Goal: Information Seeking & Learning: Learn about a topic

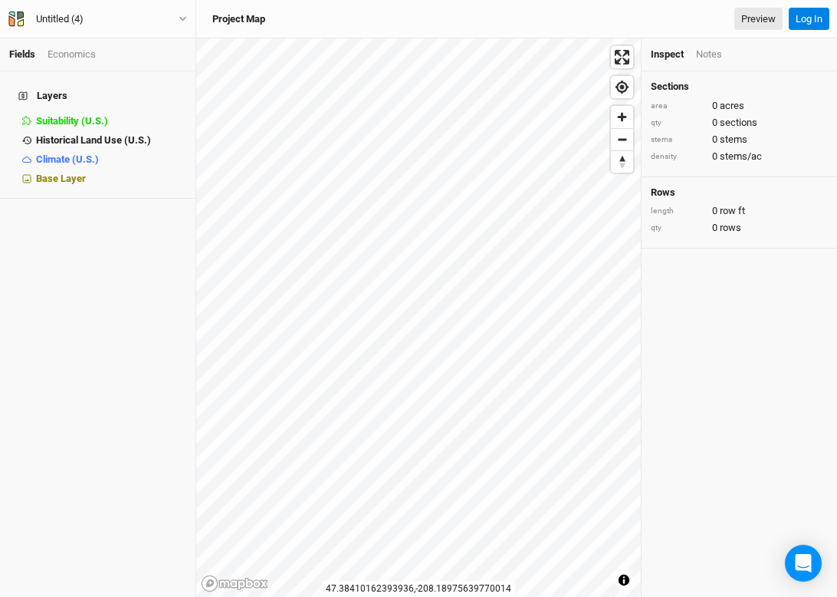
click at [83, 100] on h4 "Layers" at bounding box center [97, 96] width 177 height 31
click at [80, 115] on span "Suitability (U.S.)" at bounding box center [72, 121] width 72 height 12
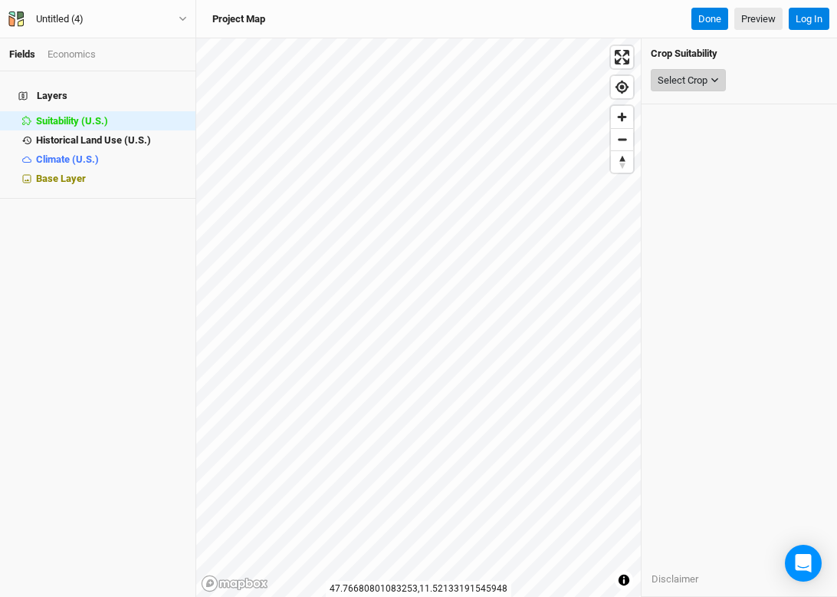
click at [676, 81] on div "Select Crop" at bounding box center [683, 80] width 50 height 15
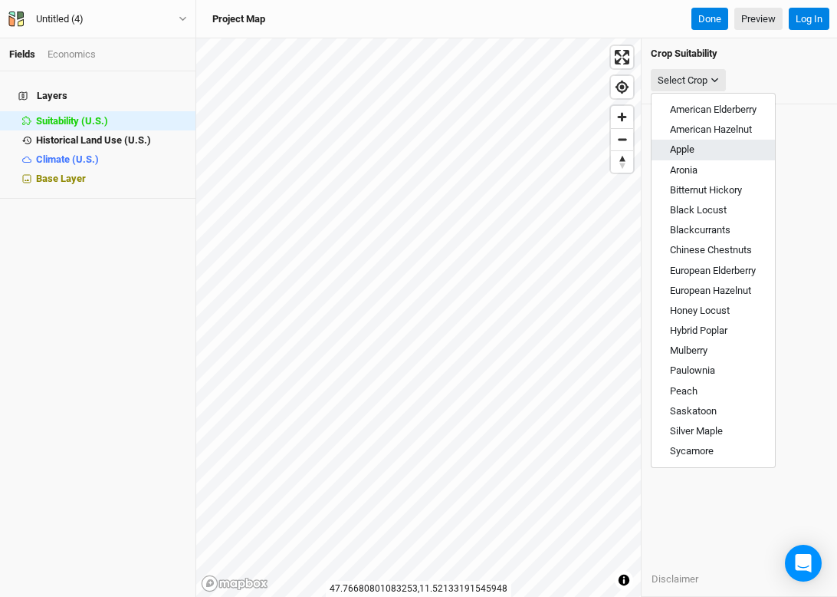
click at [719, 153] on button "Apple" at bounding box center [713, 150] width 123 height 20
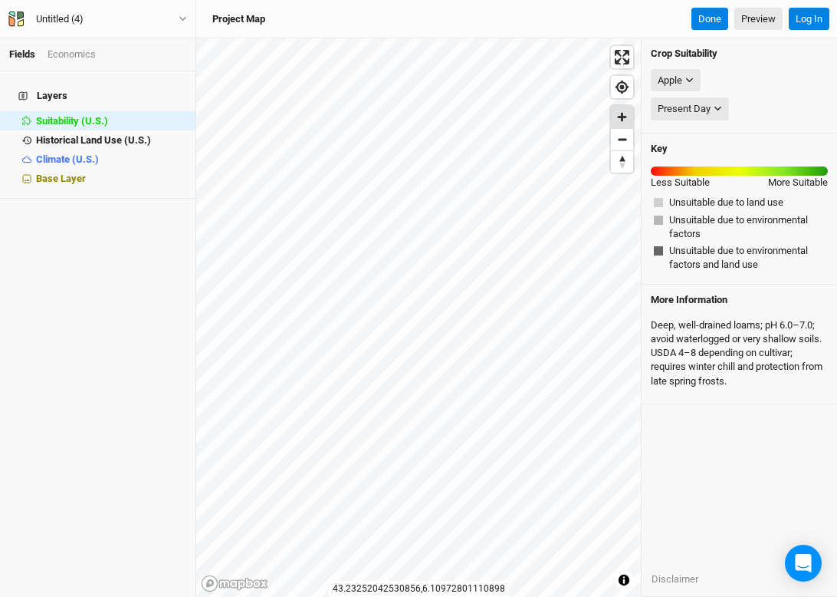
click at [621, 116] on span "Zoom in" at bounding box center [622, 117] width 22 height 22
click at [87, 169] on li "Base Layer" at bounding box center [98, 178] width 196 height 19
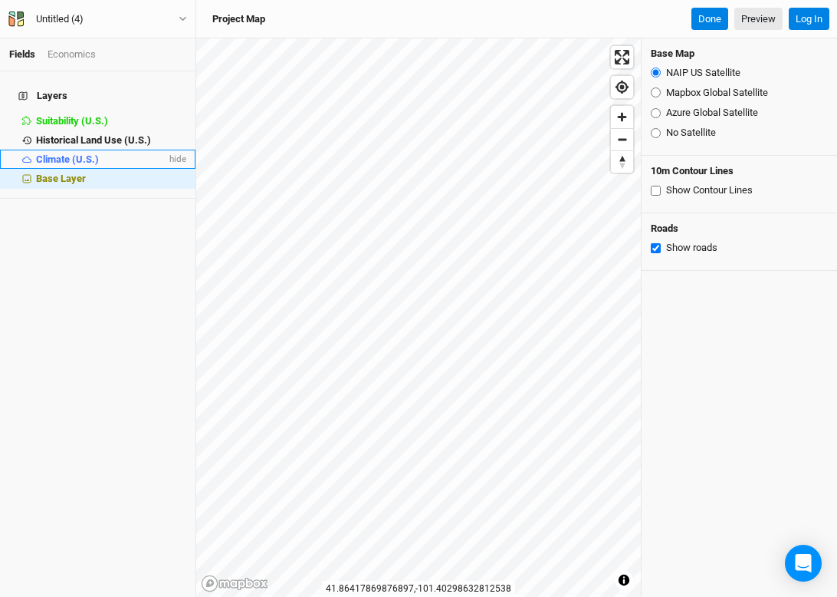
click at [87, 153] on span "Climate (U.S.)" at bounding box center [67, 159] width 63 height 12
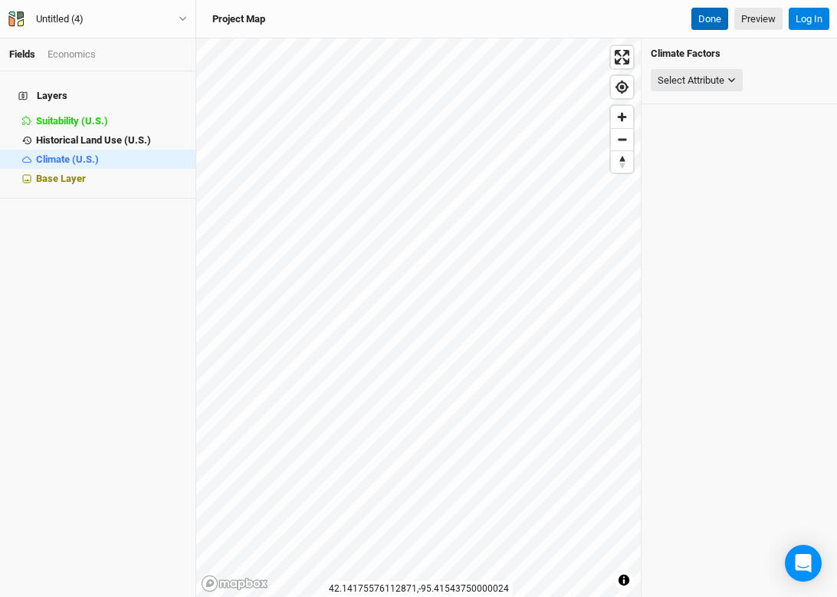
click at [715, 13] on button "Done" at bounding box center [710, 19] width 37 height 23
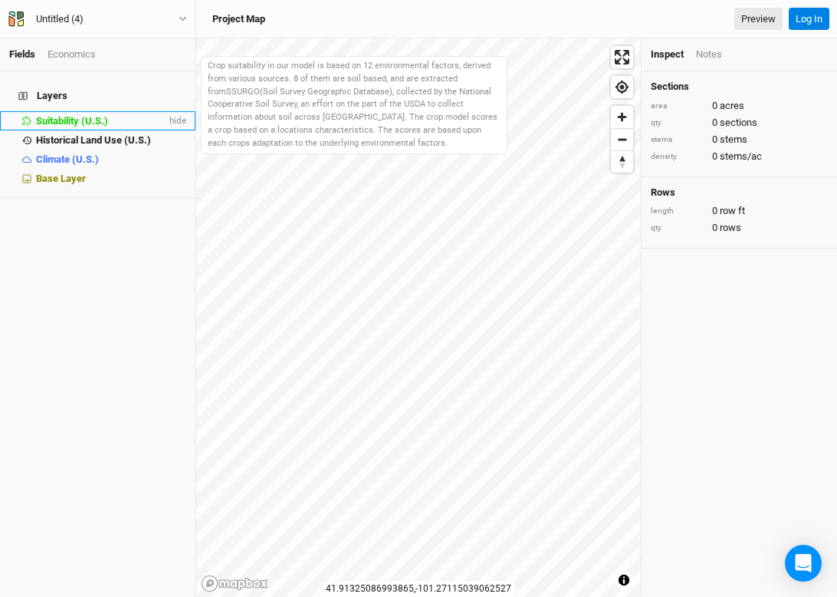
click at [107, 119] on li "Suitability (U.S.) hide" at bounding box center [98, 120] width 196 height 19
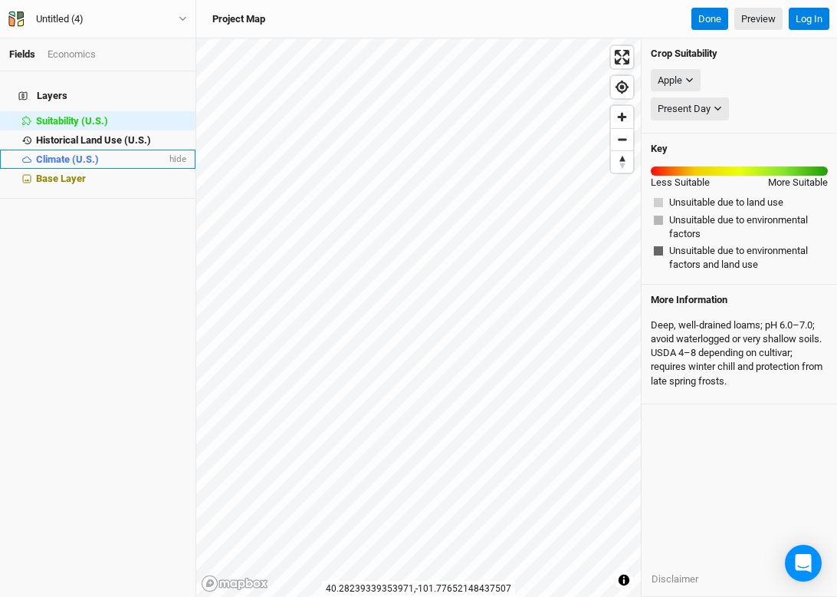
click at [109, 153] on div "Climate (U.S.)" at bounding box center [101, 159] width 130 height 12
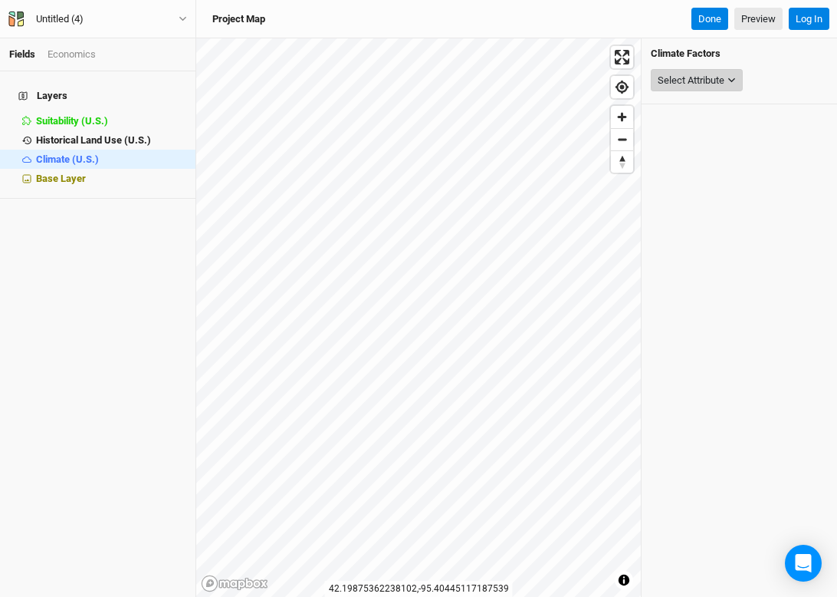
click at [661, 90] on button "Select Attribute" at bounding box center [697, 80] width 92 height 23
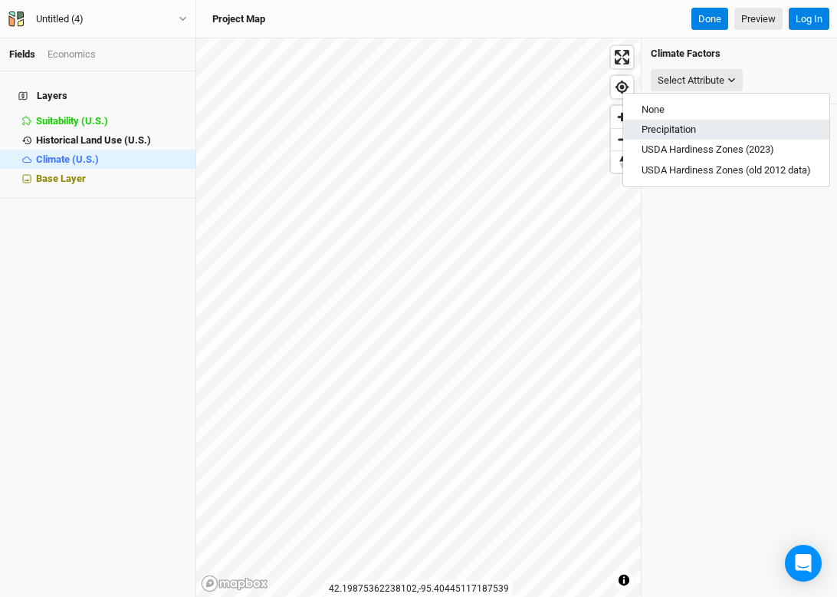
click at [696, 128] on span "Precipitation" at bounding box center [669, 129] width 54 height 12
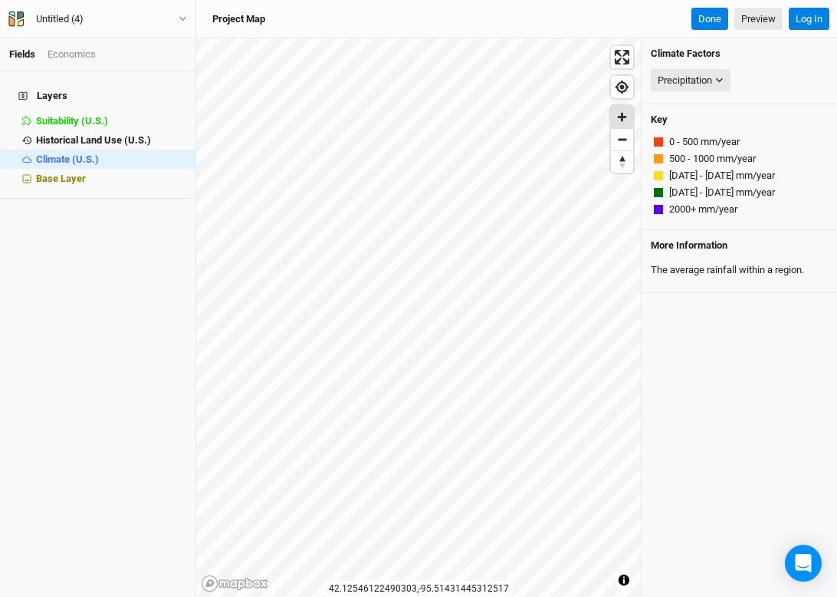
click at [624, 117] on span "Zoom in" at bounding box center [622, 117] width 22 height 22
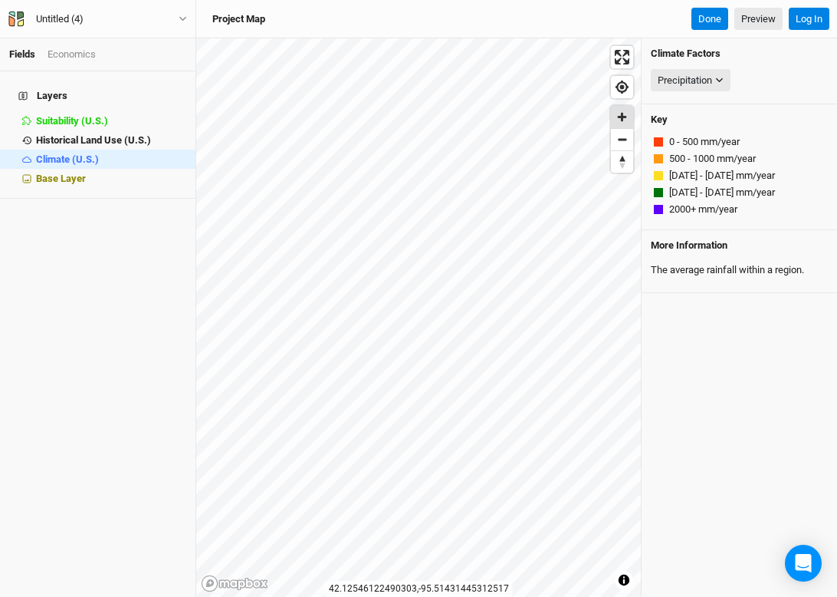
click at [624, 117] on span "Zoom in" at bounding box center [622, 117] width 22 height 22
click at [620, 140] on span "Zoom out" at bounding box center [622, 139] width 22 height 21
